Goal: Transaction & Acquisition: Purchase product/service

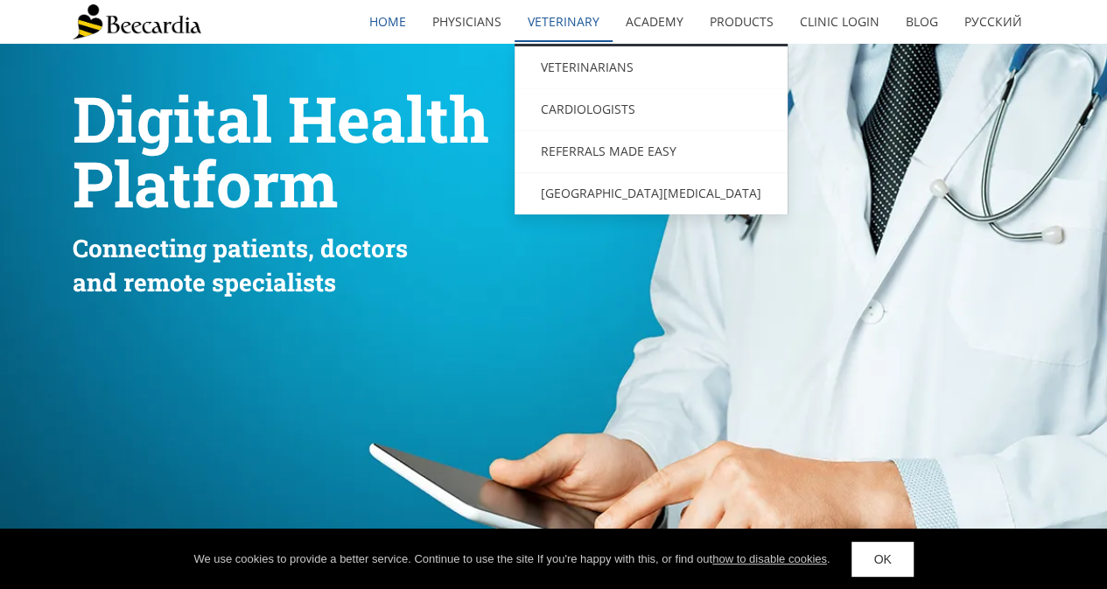
click at [567, 29] on link "Veterinary" at bounding box center [563, 22] width 98 height 40
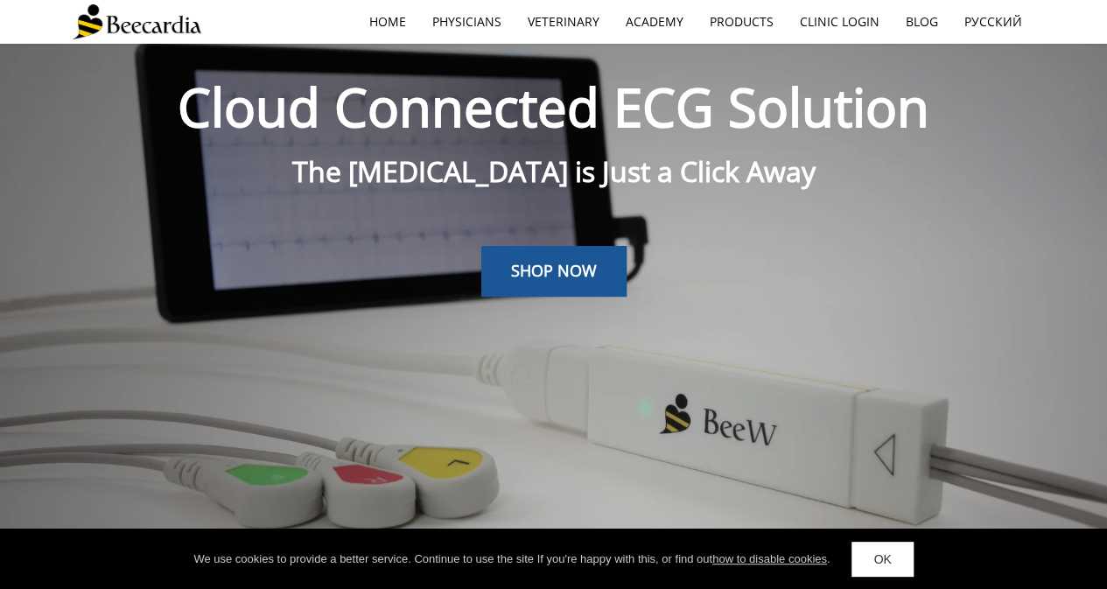
scroll to position [44, 0]
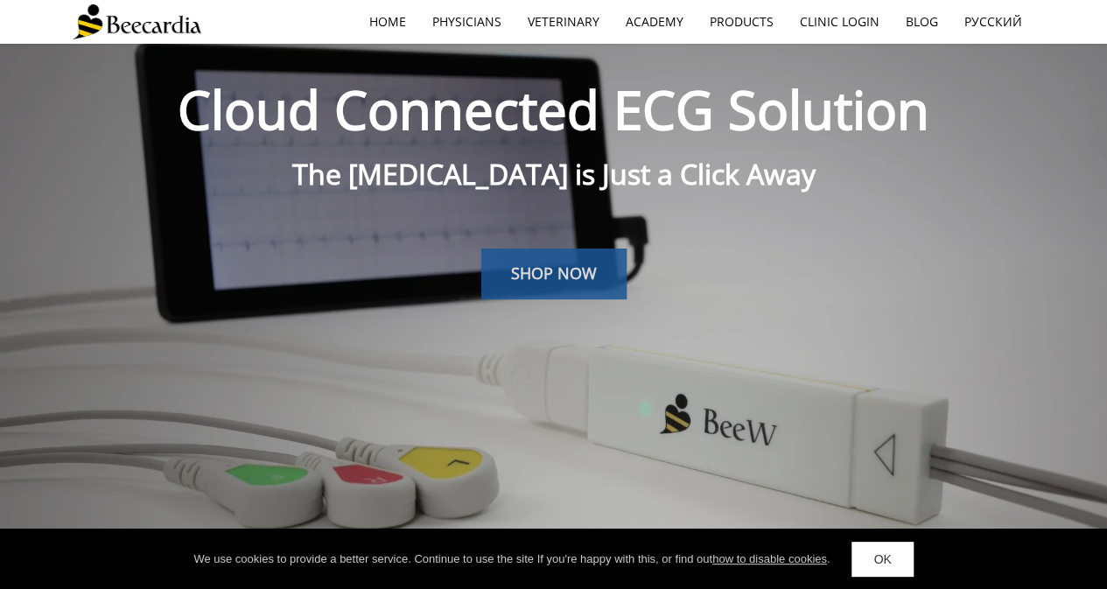
click at [544, 277] on span "SHOP NOW" at bounding box center [554, 272] width 86 height 21
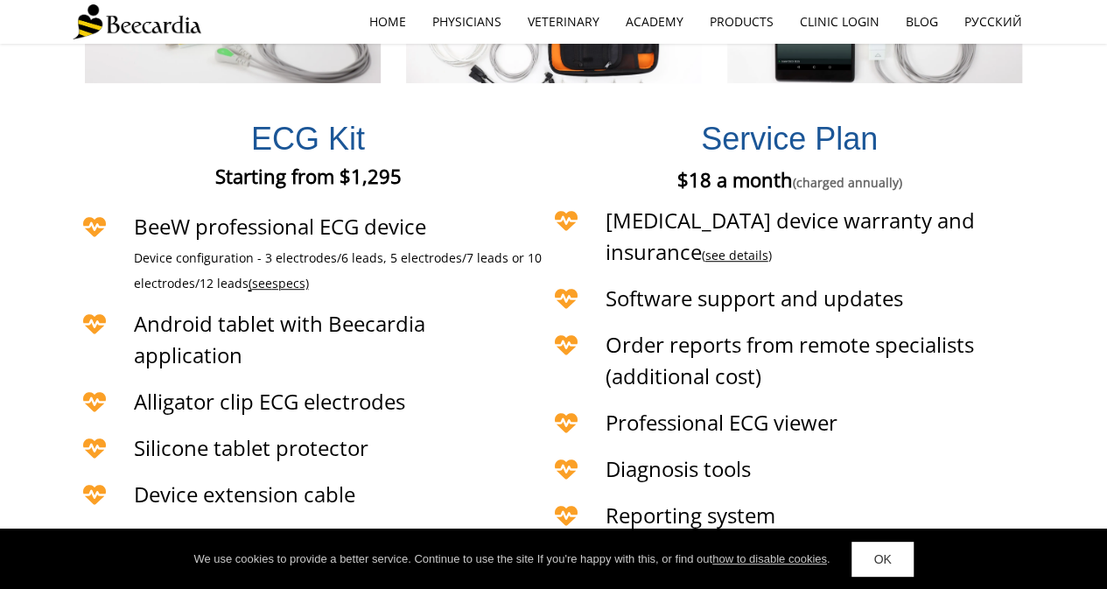
scroll to position [3818, 0]
